Goal: Find specific page/section

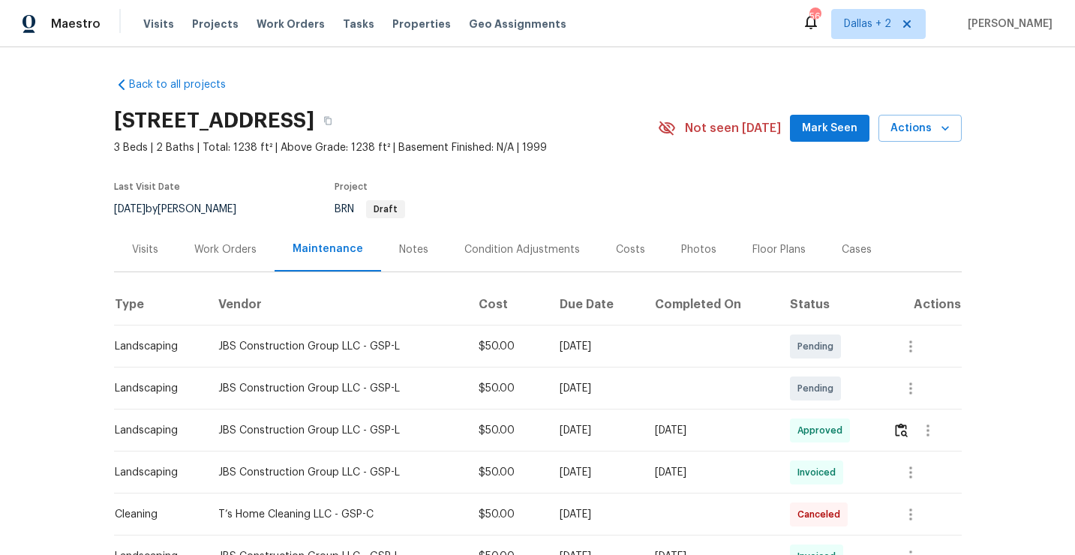
scroll to position [209, 0]
